Goal: Transaction & Acquisition: Purchase product/service

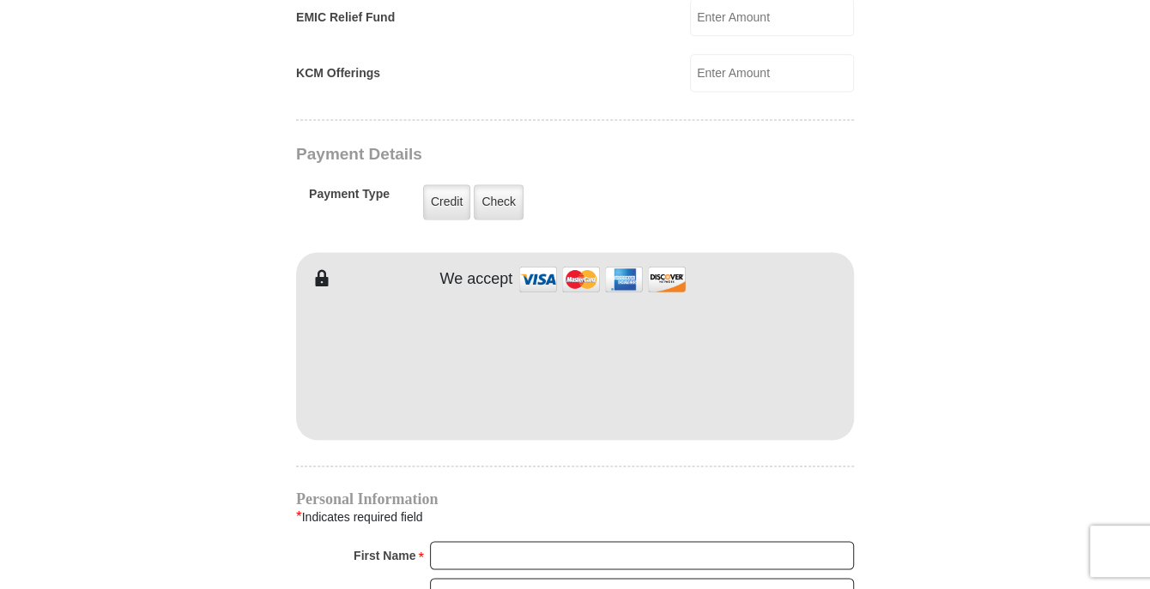
scroll to position [1373, 0]
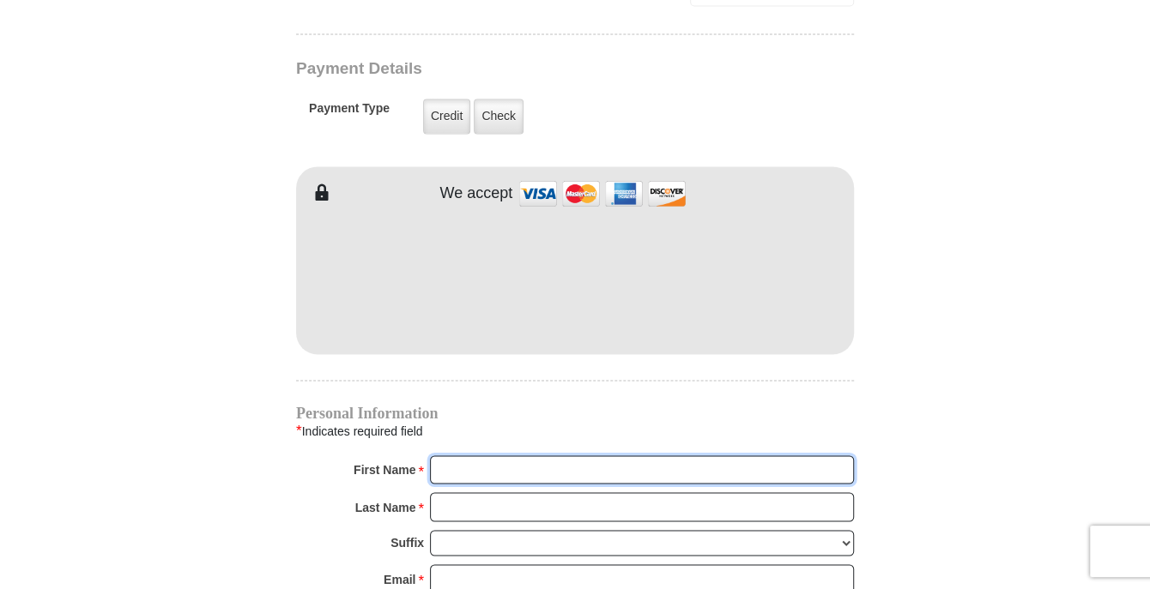
click at [601, 456] on input "First Name *" at bounding box center [642, 470] width 424 height 29
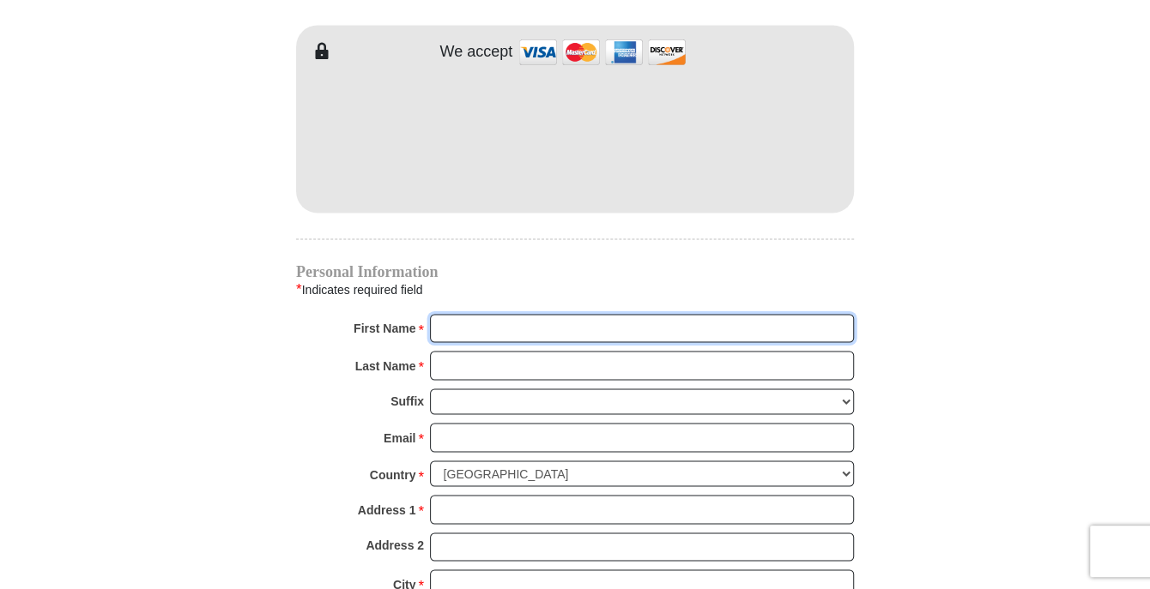
scroll to position [1544, 0]
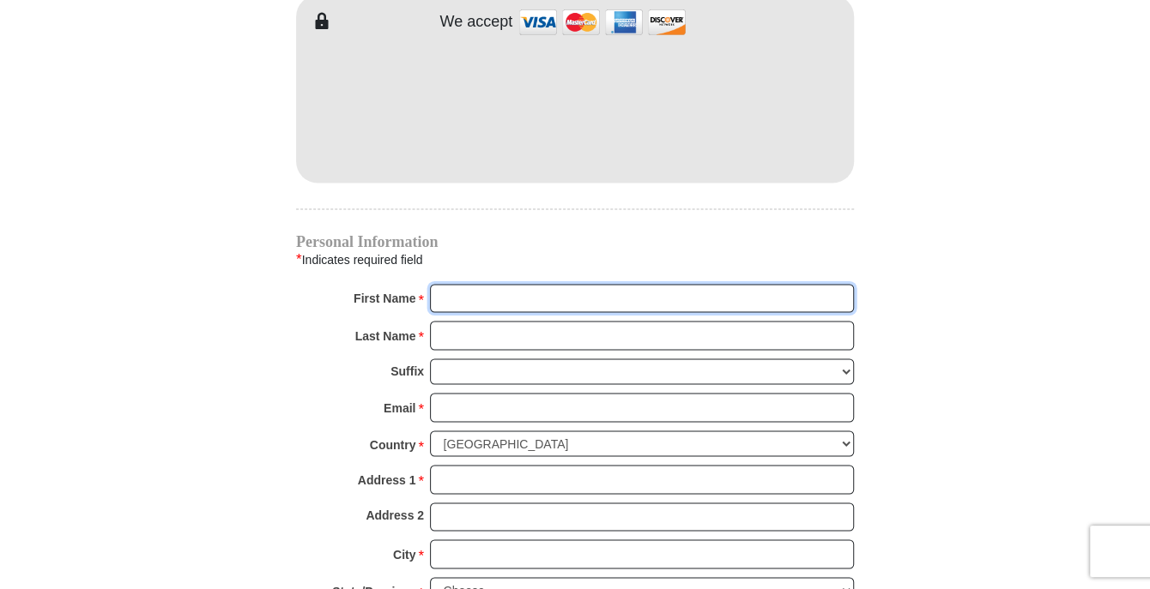
click at [551, 284] on input "First Name *" at bounding box center [642, 298] width 424 height 29
type input "[PERSON_NAME]"
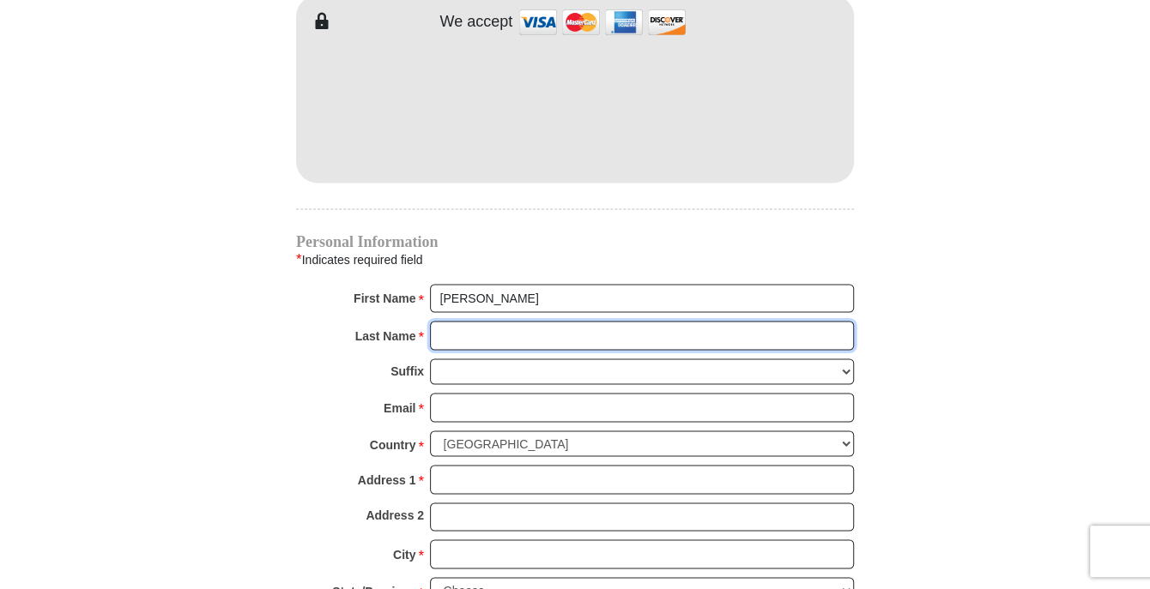
click at [550, 321] on input "Last Name *" at bounding box center [642, 335] width 424 height 29
type input "[PERSON_NAME]"
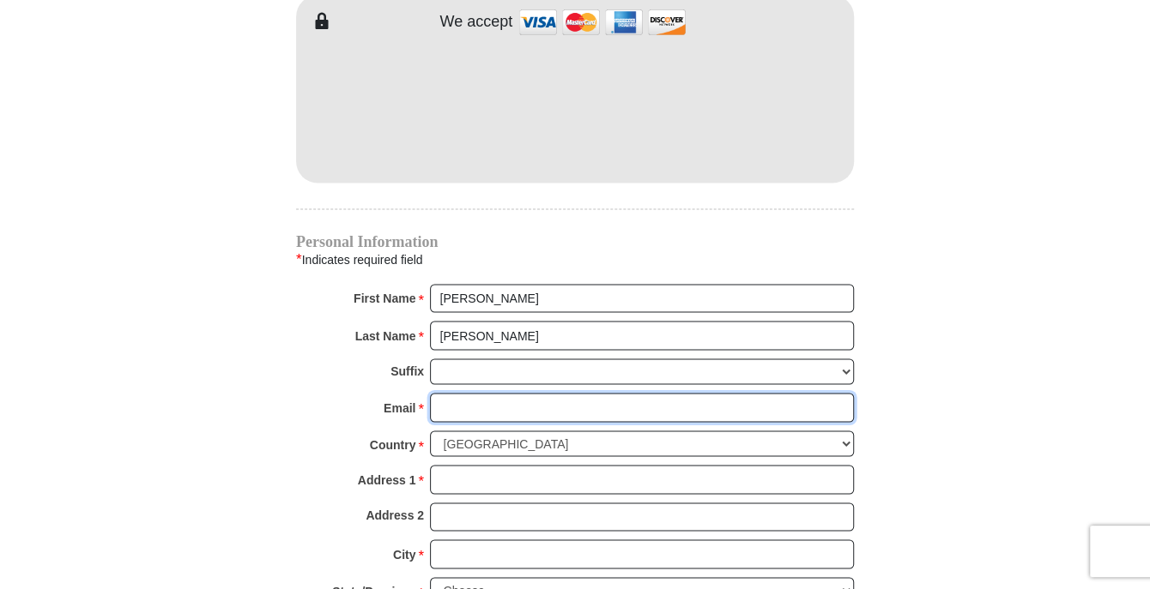
click at [558, 393] on input "Email *" at bounding box center [642, 407] width 424 height 29
type input "[EMAIL_ADDRESS][DOMAIN_NAME]"
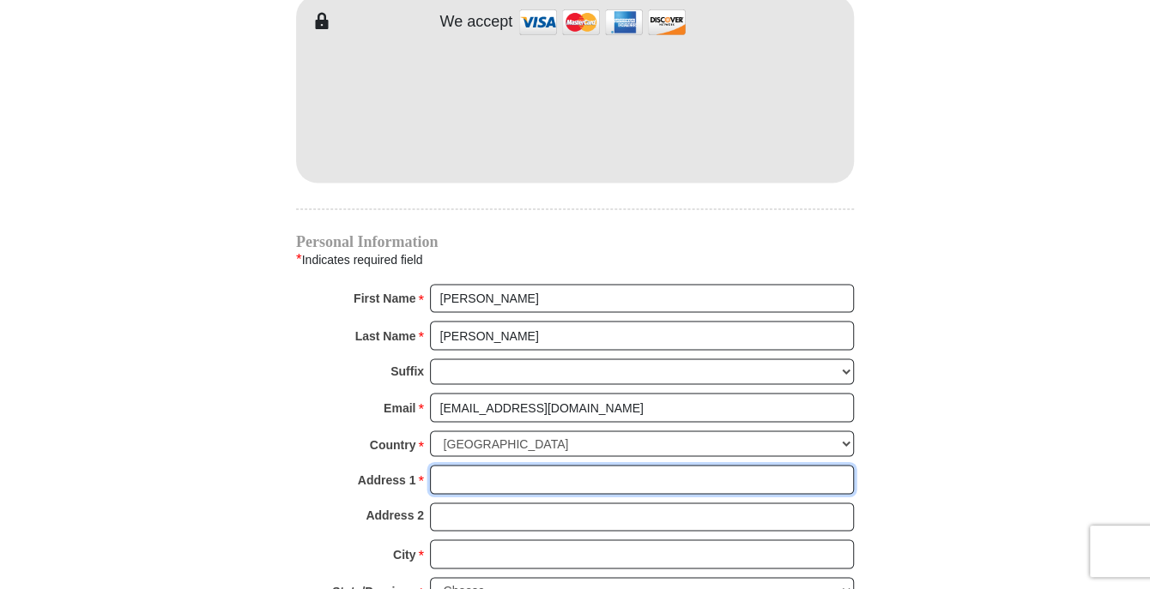
type input "[STREET_ADDRESS][PERSON_NAME]"
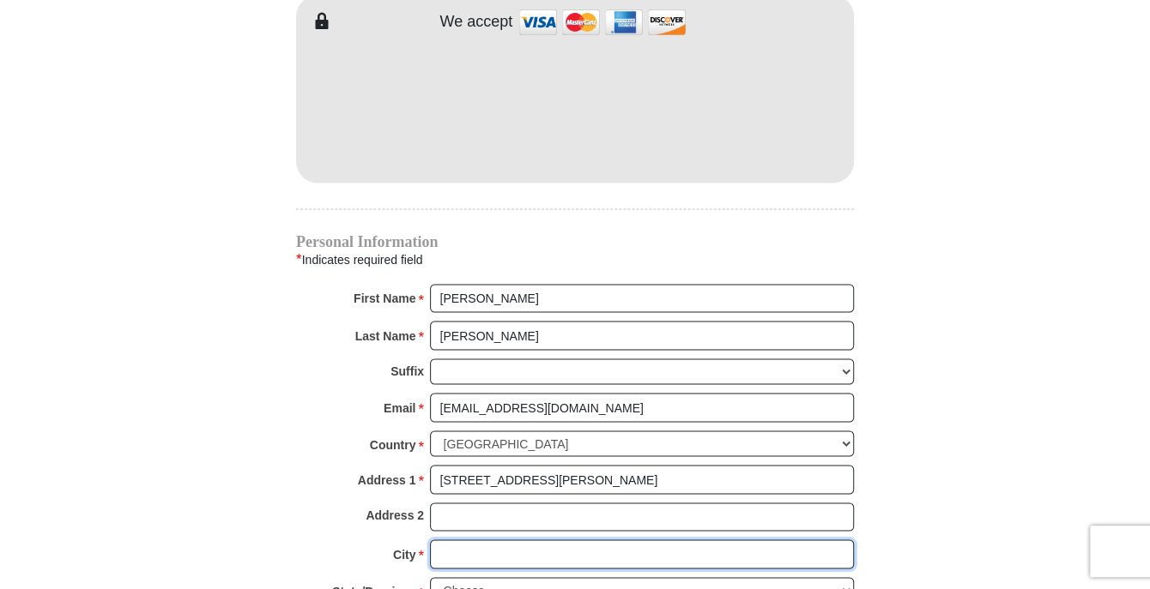
type input "[GEOGRAPHIC_DATA]"
select select "[GEOGRAPHIC_DATA]"
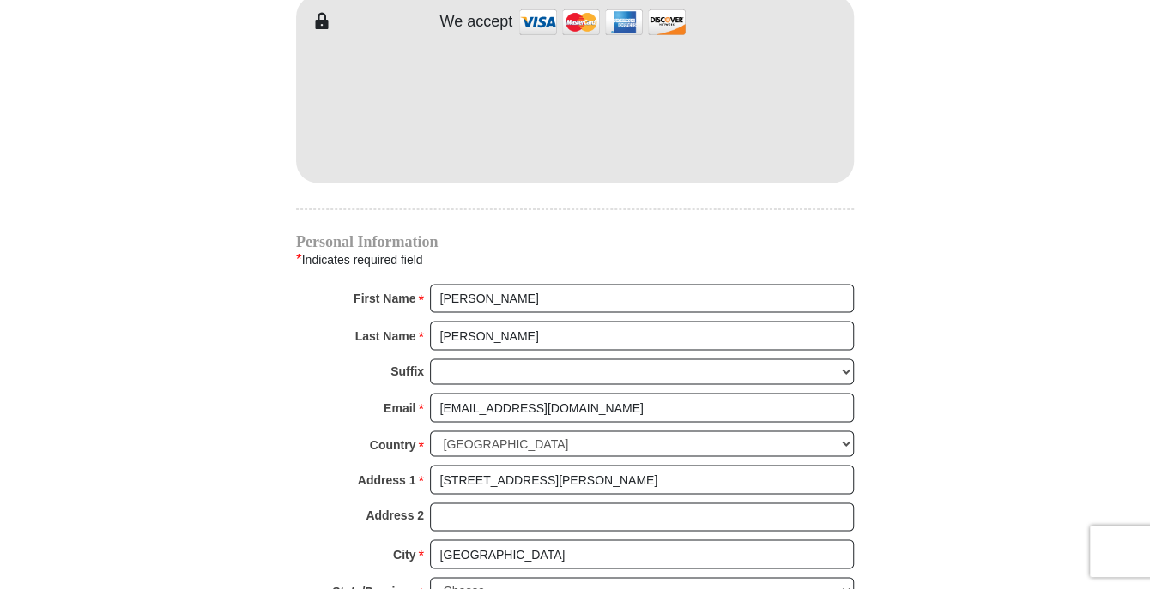
type input "76180"
type input "4695257918"
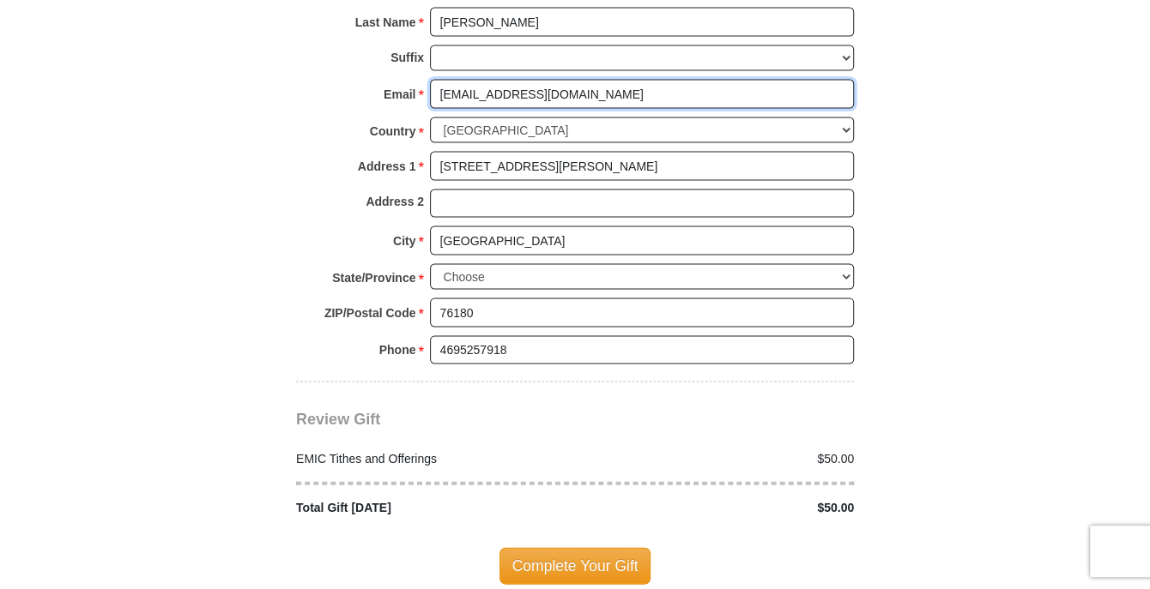
scroll to position [1888, 0]
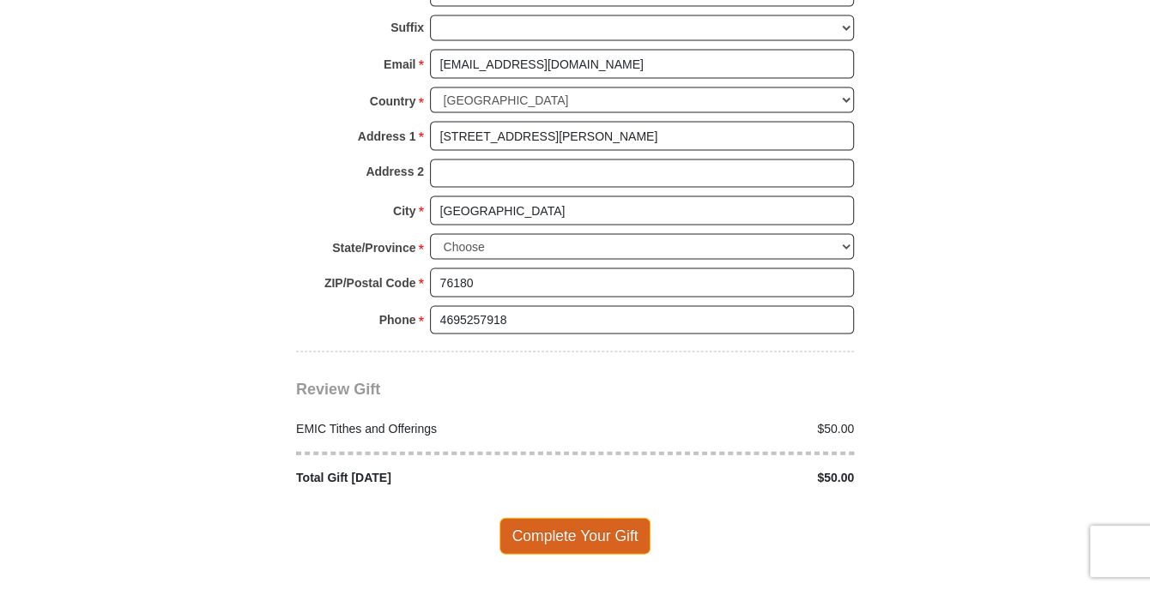
click at [568, 518] on span "Complete Your Gift" at bounding box center [575, 536] width 152 height 36
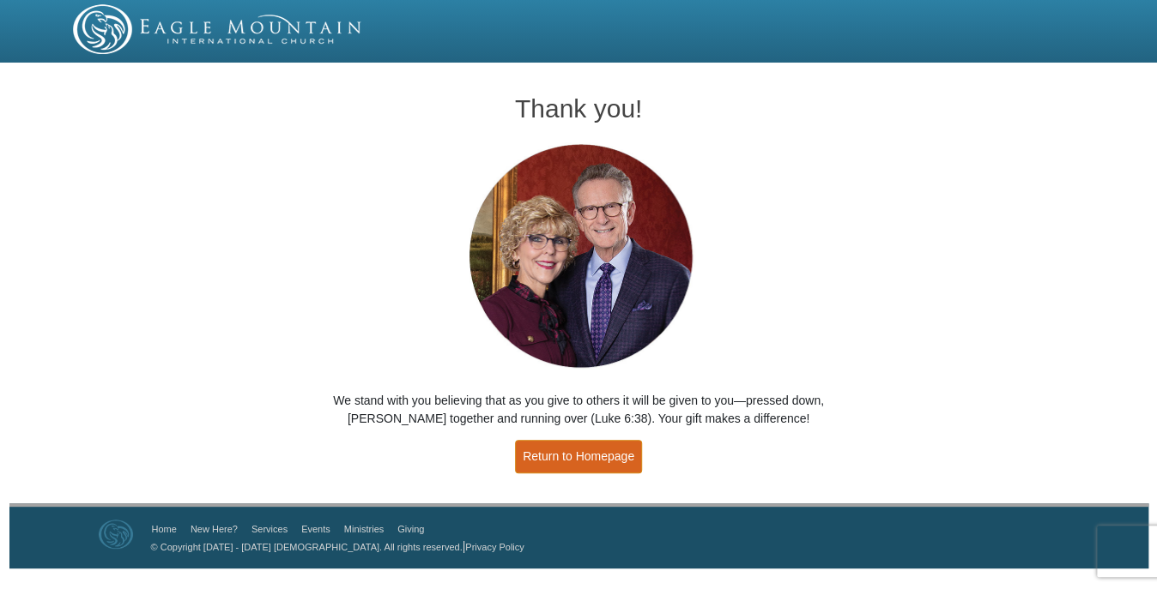
click at [594, 456] on link "Return to Homepage" at bounding box center [578, 456] width 127 height 33
